Goal: Find specific page/section: Find specific page/section

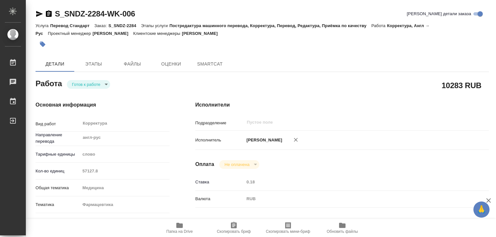
type textarea "x"
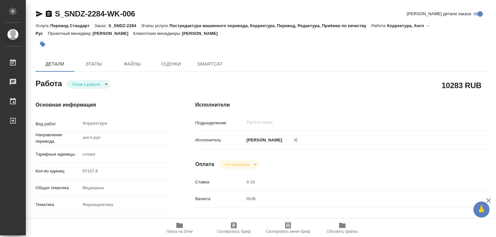
type textarea "x"
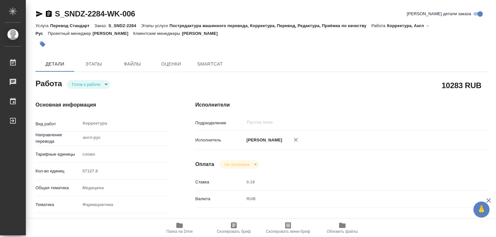
type textarea "x"
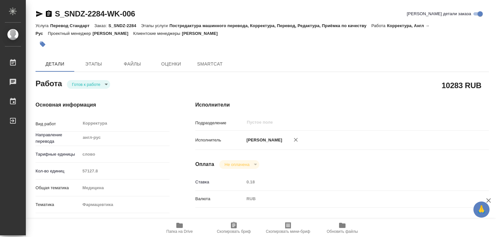
type textarea "x"
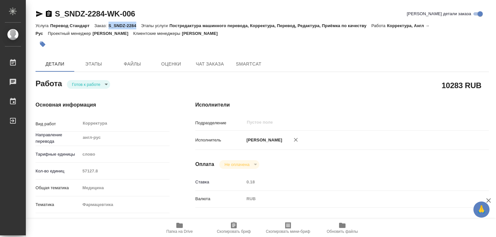
drag, startPoint x: 109, startPoint y: 26, endPoint x: 138, endPoint y: 26, distance: 29.1
click at [138, 26] on p "S_SNDZ-2284" at bounding box center [125, 25] width 33 height 5
type textarea "x"
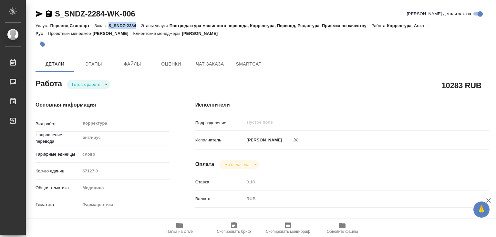
type textarea "x"
copy p "S_SNDZ-2284"
type textarea "x"
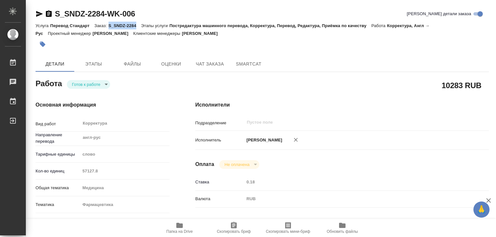
type textarea "x"
click at [176, 222] on icon "button" at bounding box center [180, 226] width 8 height 8
click at [121, 26] on p "S_SNDZ-2284" at bounding box center [125, 25] width 33 height 5
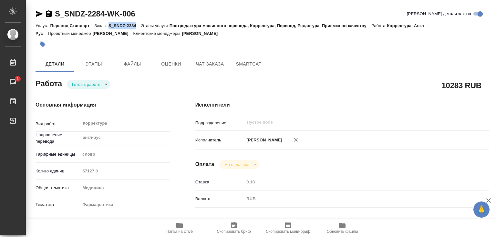
drag, startPoint x: 109, startPoint y: 25, endPoint x: 137, endPoint y: 25, distance: 28.1
click at [137, 25] on p "S_SNDZ-2284" at bounding box center [125, 25] width 33 height 5
copy p "S_SNDZ-2284"
click at [106, 83] on body "🙏 .cls-1 fill:#fff; AWATERA Лебедева Юлия y.lebedeva Работы 1 Чаты График Выйти…" at bounding box center [248, 118] width 496 height 237
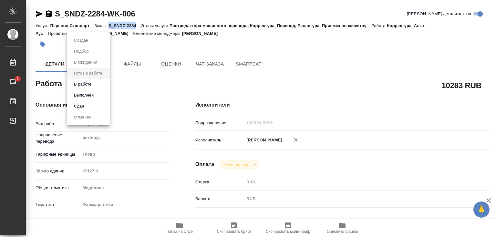
click at [99, 83] on li "В работе" at bounding box center [88, 84] width 43 height 11
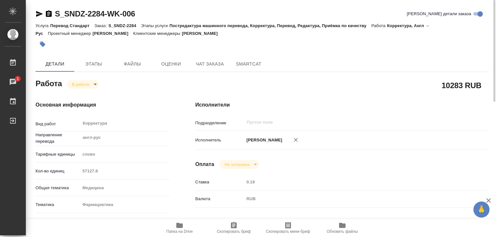
type textarea "x"
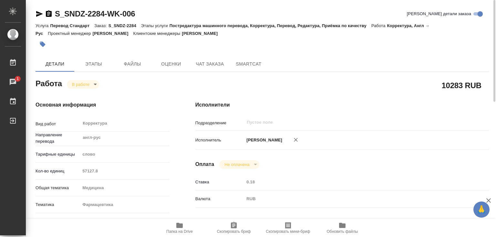
type textarea "x"
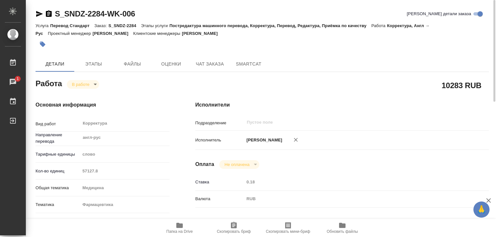
type textarea "x"
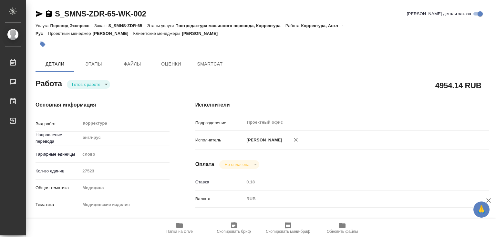
type textarea "x"
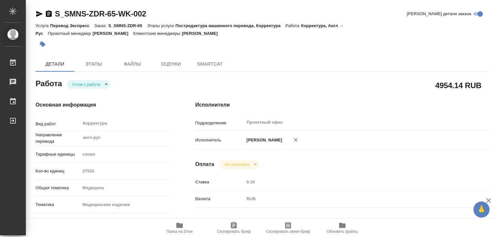
type textarea "x"
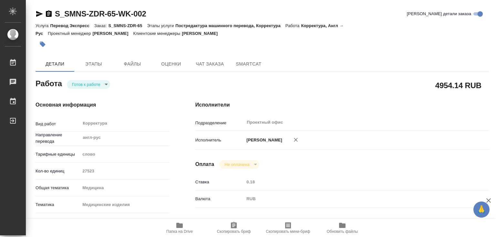
type textarea "x"
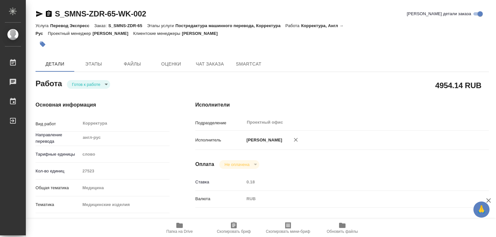
type textarea "x"
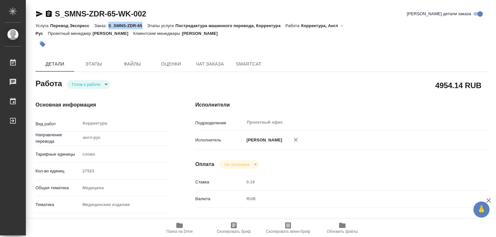
drag, startPoint x: 108, startPoint y: 26, endPoint x: 145, endPoint y: 26, distance: 36.5
click at [145, 26] on p "S_SMNS-ZDR-65" at bounding box center [127, 25] width 39 height 5
copy p "S_SMNS-ZDR-65"
click at [180, 225] on icon "button" at bounding box center [179, 225] width 6 height 5
click at [116, 25] on p "S_SMNS-ZDR-65" at bounding box center [127, 25] width 39 height 5
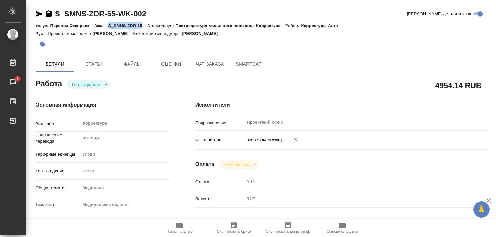
drag, startPoint x: 109, startPoint y: 25, endPoint x: 143, endPoint y: 24, distance: 34.6
click at [143, 24] on p "S_SMNS-ZDR-65" at bounding box center [127, 25] width 39 height 5
copy p "S_SMNS-ZDR-65"
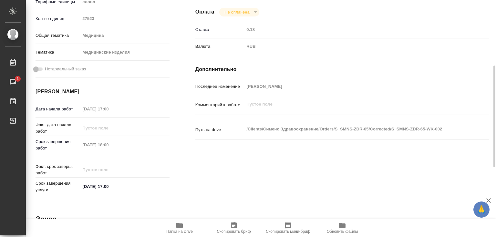
scroll to position [56, 0]
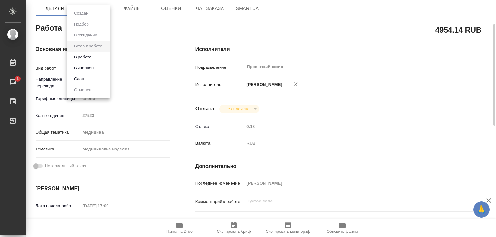
click at [106, 28] on body "🙏 .cls-1 fill:#fff; AWATERA [PERSON_NAME]lebedeva Работы 1 Чаты График Выйти S_…" at bounding box center [248, 118] width 496 height 237
click at [92, 57] on button "В работе" at bounding box center [82, 57] width 21 height 7
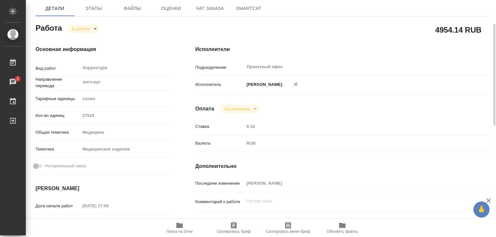
type textarea "x"
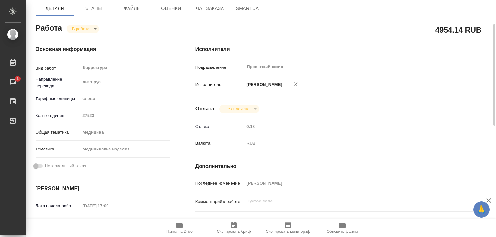
type textarea "x"
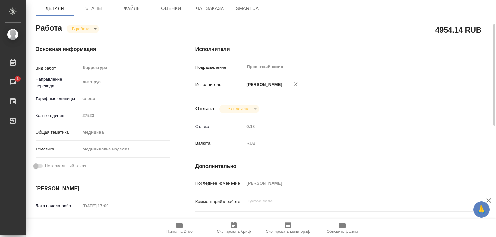
type textarea "x"
